Goal: Task Accomplishment & Management: Use online tool/utility

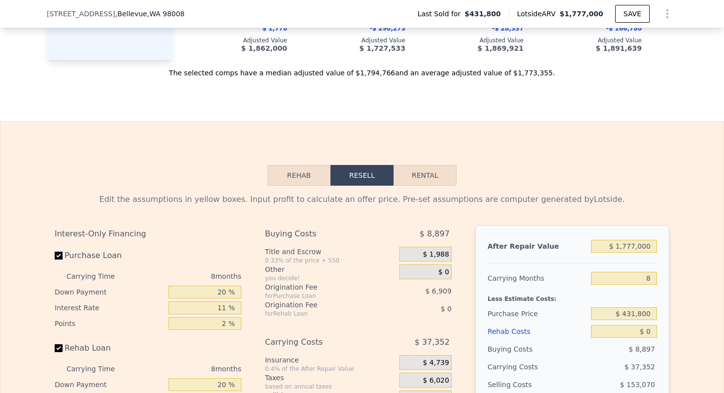
scroll to position [1501, 0]
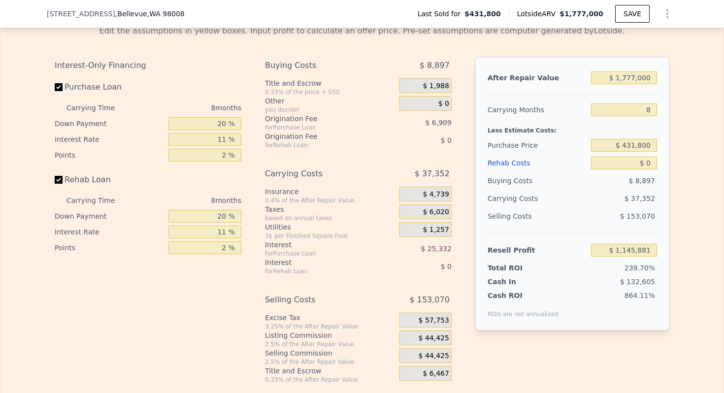
click at [61, 91] on input "Purchase Loan" at bounding box center [59, 87] width 8 height 8
checkbox input "false"
type input "$ 1,178,126"
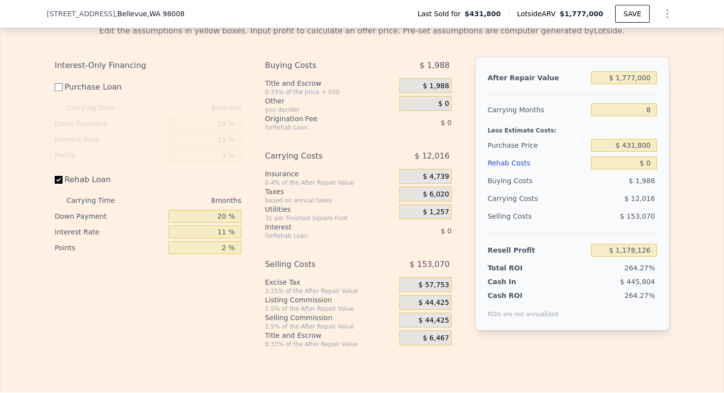
click at [59, 182] on input "Rehab Loan" at bounding box center [59, 180] width 8 height 8
checkbox input "false"
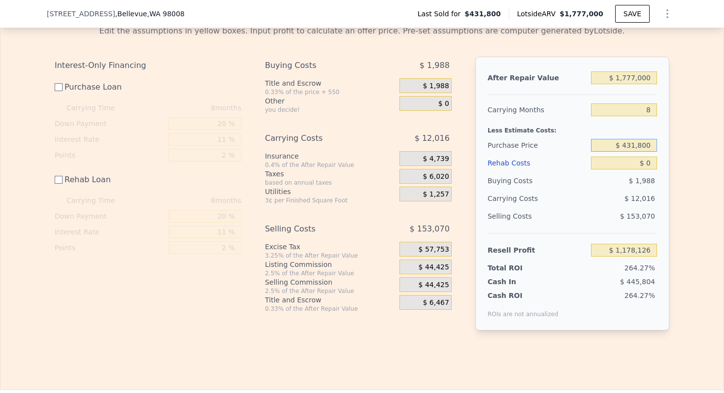
click at [633, 142] on input "$ 431,800" at bounding box center [624, 145] width 66 height 13
type input "$ 120,000"
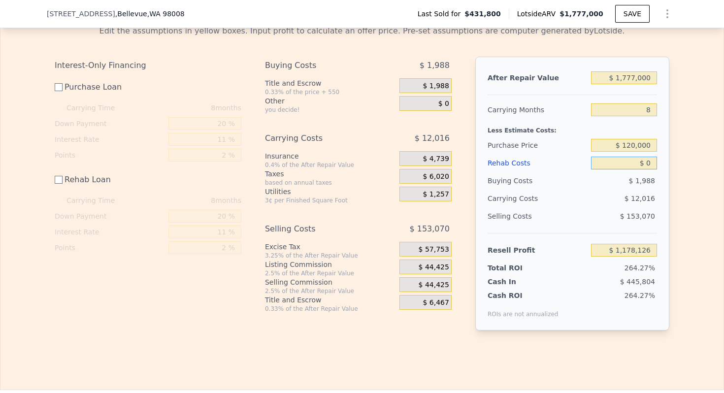
click at [649, 161] on input "$ 0" at bounding box center [624, 163] width 66 height 13
type input "$ 1,490,964"
click at [649, 161] on input "$ 0" at bounding box center [624, 163] width 66 height 13
type input "$ 2,000"
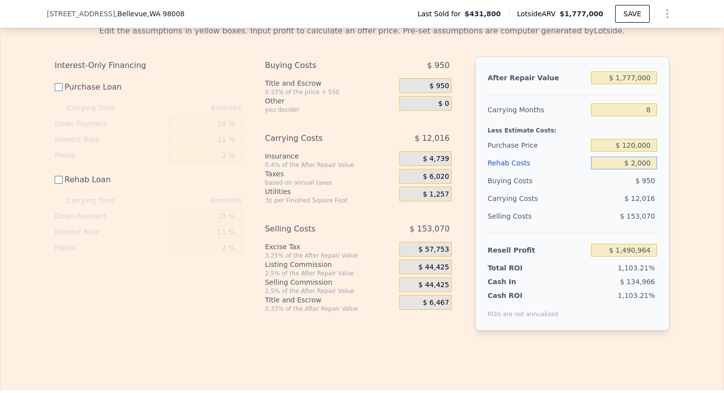
type input "$ 1,488,964"
type input "$ 20,000"
type input "$ 1,470,964"
type input "$ 20,000"
click at [648, 109] on input "8" at bounding box center [624, 109] width 66 height 13
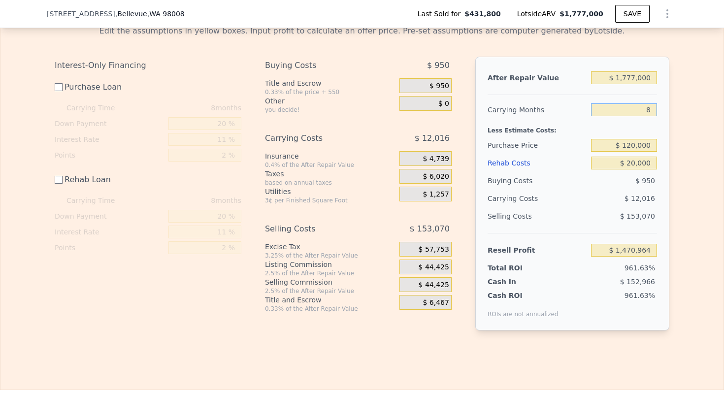
click at [648, 109] on input "8" at bounding box center [624, 109] width 66 height 13
type input "4"
type input "$ 1,476,973"
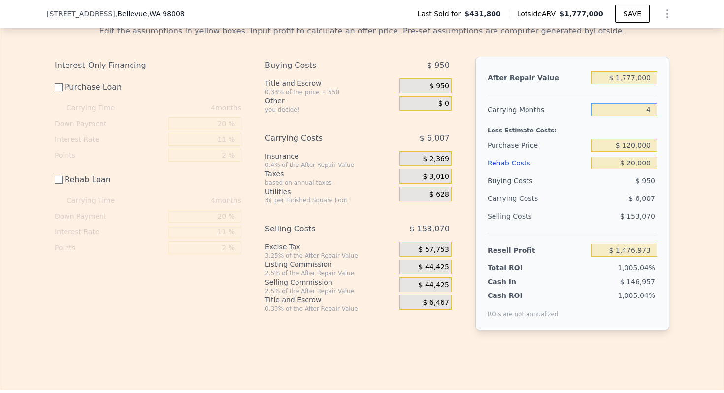
type input "4"
click at [635, 79] on input "$ 1,777,000" at bounding box center [624, 77] width 66 height 13
type input "$ 1"
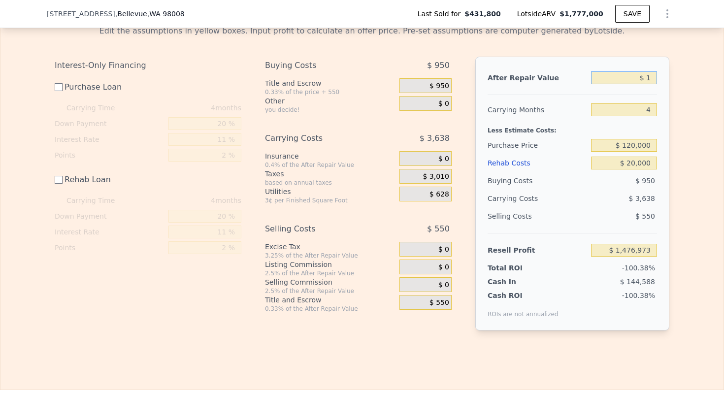
type input "-$ 145,137"
type input "$ 16"
type input "-$ 145,123"
type input "$ 16,000"
type input "-$ 130,532"
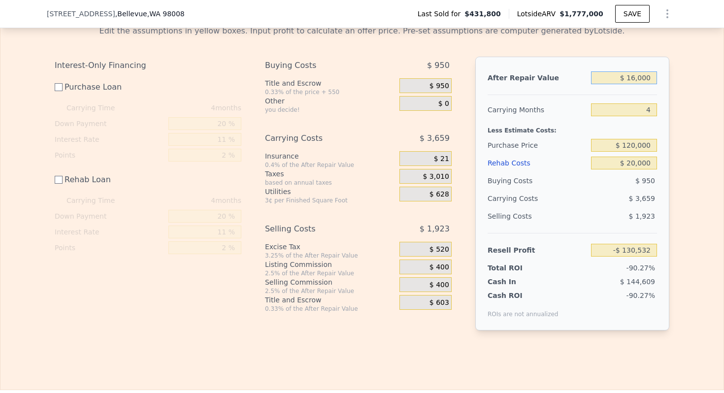
type input "$ 160,000"
type input "$ 916"
type input "$ 160,000"
click at [439, 246] on span "$ 5,200" at bounding box center [435, 249] width 26 height 9
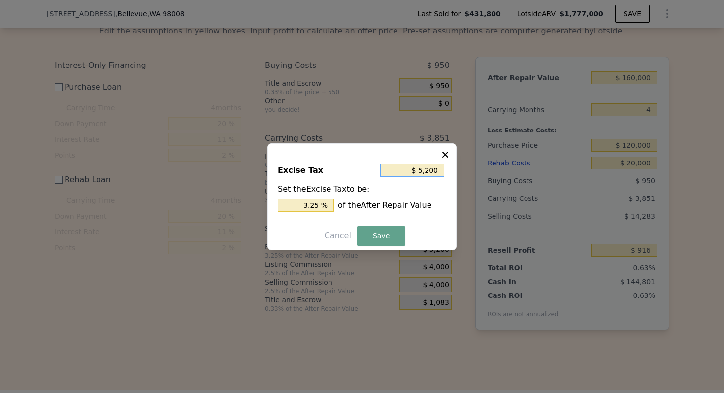
click at [431, 170] on input "$ 5,200" at bounding box center [412, 170] width 64 height 13
type input "$ 0"
type input "0 %"
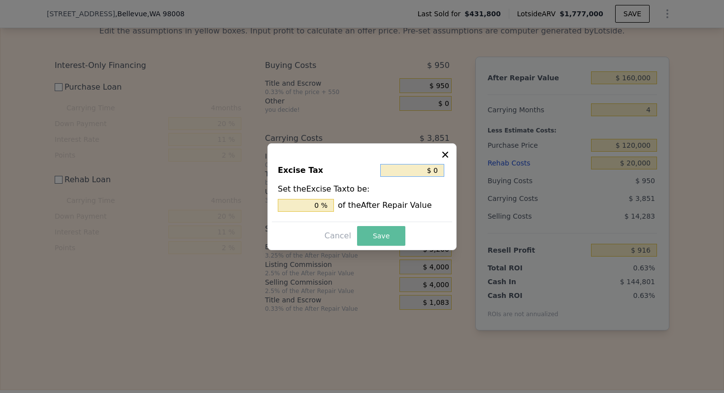
type input "$ 0"
click at [394, 237] on button "Save" at bounding box center [381, 236] width 48 height 20
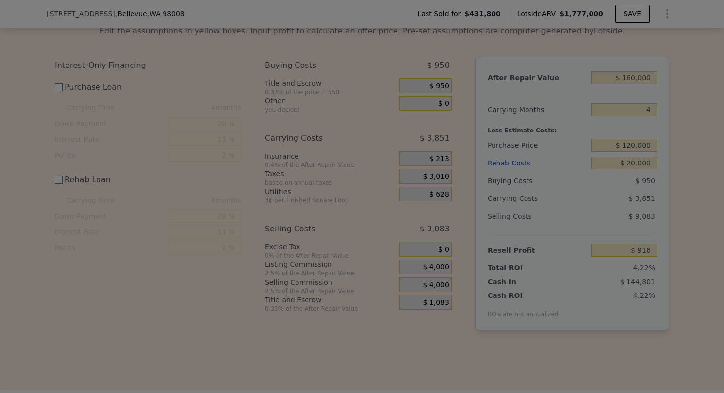
type input "$ 6,116"
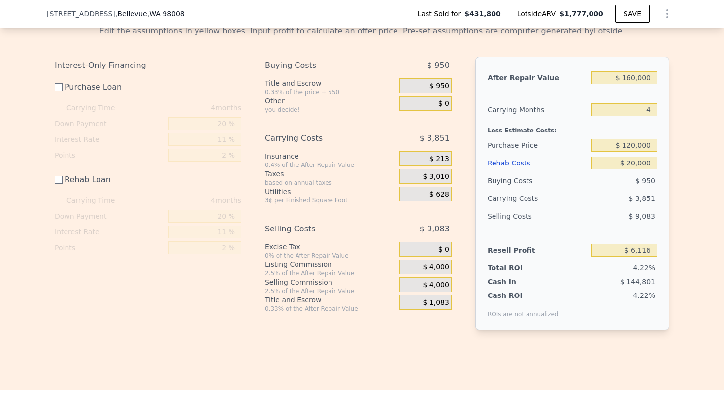
click at [528, 187] on div "Buying Costs" at bounding box center [536, 181] width 99 height 18
click at [517, 179] on div "Buying Costs" at bounding box center [536, 181] width 99 height 18
click at [509, 214] on div "Selling Costs" at bounding box center [536, 216] width 99 height 18
checkbox input "true"
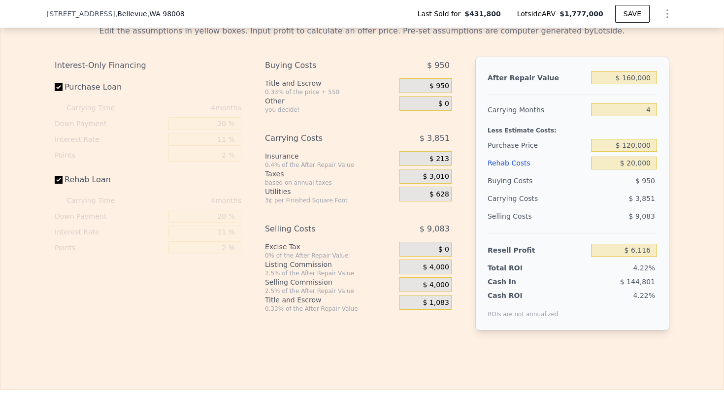
type input "$ 1,777,000"
type input "8"
type input "$ 0"
type input "$ 1,145,881"
